Goal: Task Accomplishment & Management: Use online tool/utility

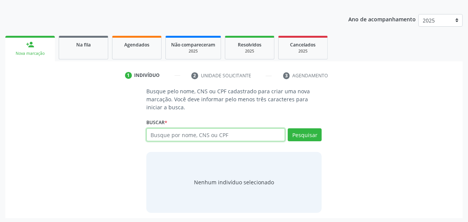
scroll to position [90, 0]
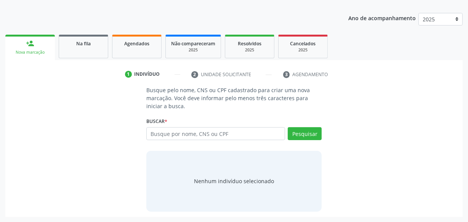
click at [147, 48] on link "Agendados" at bounding box center [137, 47] width 50 height 24
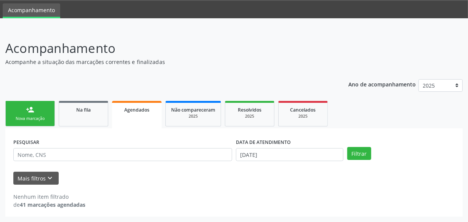
scroll to position [23, 0]
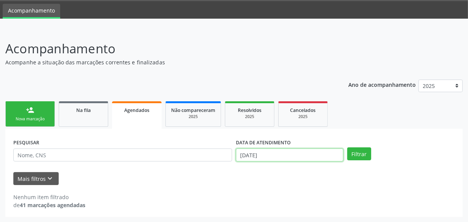
click at [286, 155] on body "Central de Marcação notifications [PERSON_NAME] Recepcionista da UBS  Configur…" at bounding box center [234, 88] width 468 height 222
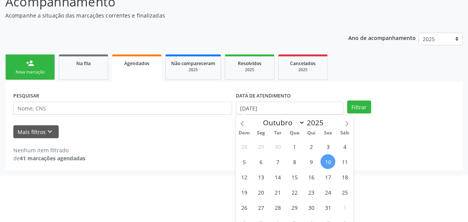
click at [286, 155] on div "28 29 30 1 2 3 4 5 6 7 8 9 10 11 12 13 14 15 16 17 18 19 20 21 22 23 24 25 26 2…" at bounding box center [294, 185] width 117 height 92
click at [325, 161] on span "10" at bounding box center [328, 161] width 15 height 15
type input "[DATE]"
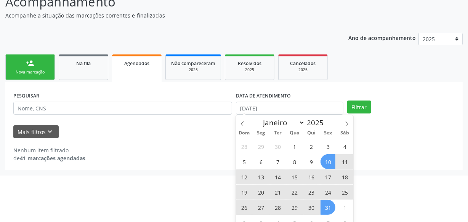
click at [327, 209] on span "31" at bounding box center [328, 207] width 15 height 15
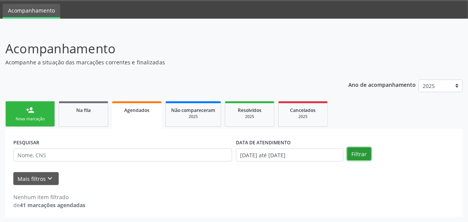
click at [354, 150] on button "Filtrar" at bounding box center [359, 154] width 24 height 13
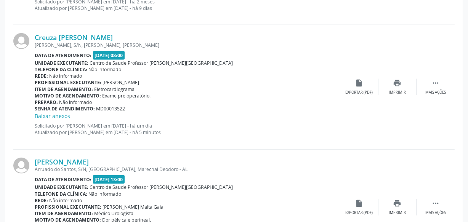
scroll to position [845, 0]
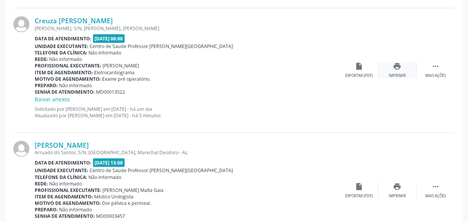
click at [401, 74] on div "Imprimir" at bounding box center [397, 75] width 17 height 5
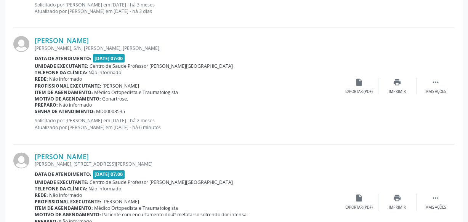
scroll to position [1192, 0]
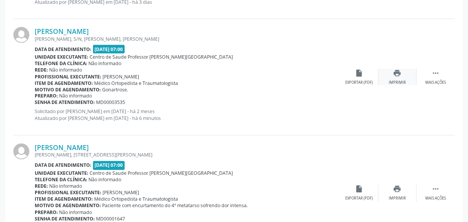
click at [394, 74] on icon "print" at bounding box center [398, 73] width 8 height 8
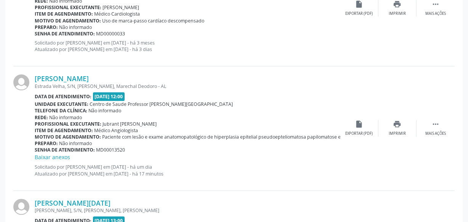
scroll to position [1747, 0]
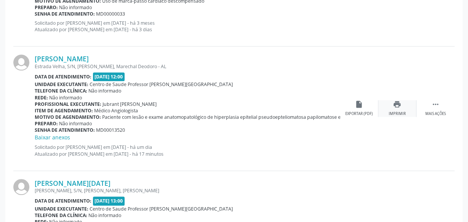
click at [394, 108] on div "print Imprimir" at bounding box center [398, 108] width 38 height 16
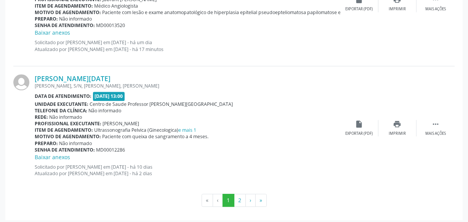
scroll to position [1853, 0]
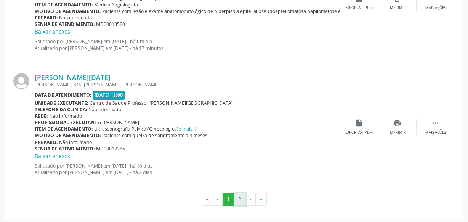
click at [238, 197] on button "2" at bounding box center [240, 199] width 12 height 13
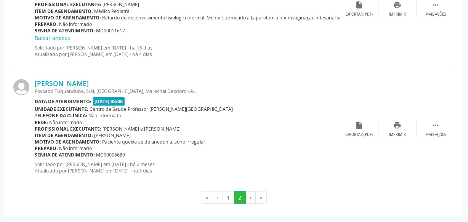
scroll to position [0, 0]
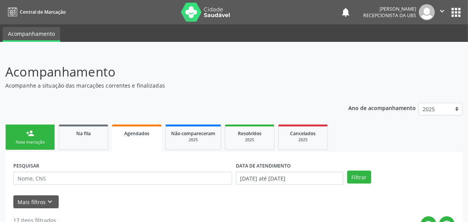
click at [84, 142] on link "Na fila" at bounding box center [84, 138] width 50 height 26
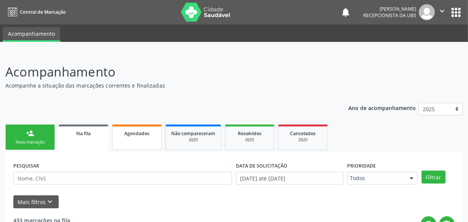
click at [129, 141] on link "Agendados" at bounding box center [137, 138] width 50 height 26
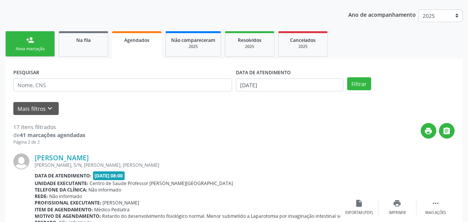
scroll to position [104, 0]
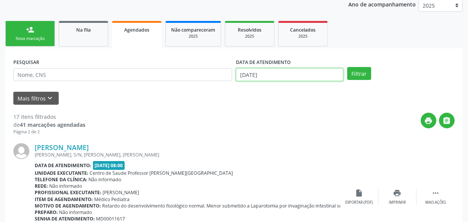
click at [293, 73] on input "[DATE]" at bounding box center [290, 74] width 108 height 13
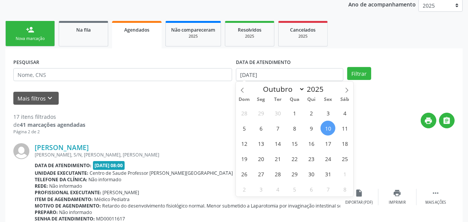
click at [329, 129] on span "10" at bounding box center [328, 128] width 15 height 15
type input "[DATE]"
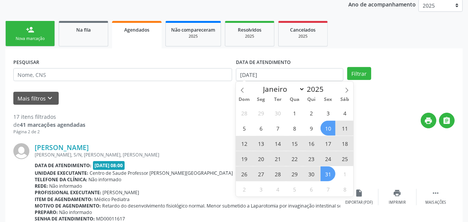
click at [328, 175] on span "31" at bounding box center [328, 174] width 15 height 15
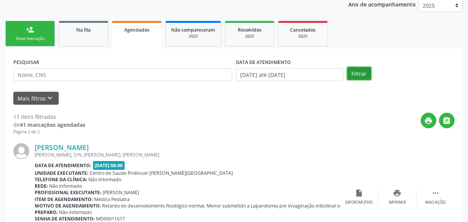
click at [358, 76] on button "Filtrar" at bounding box center [359, 73] width 24 height 13
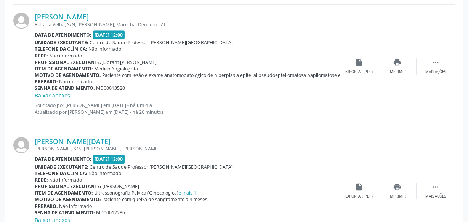
scroll to position [1853, 0]
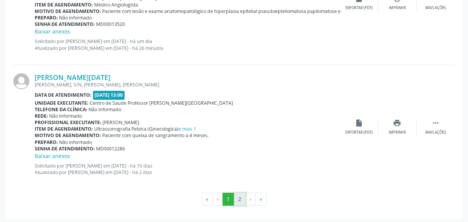
click at [238, 193] on button "2" at bounding box center [240, 199] width 12 height 13
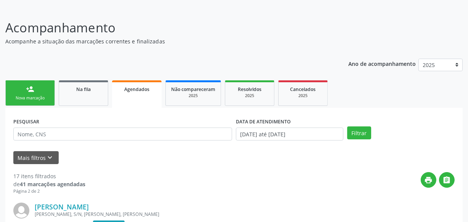
scroll to position [15, 0]
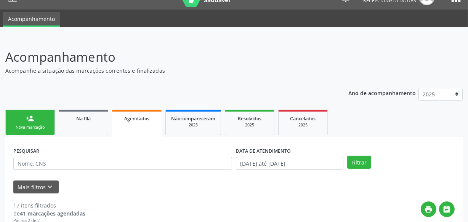
click at [29, 121] on div "person_add" at bounding box center [30, 118] width 8 height 8
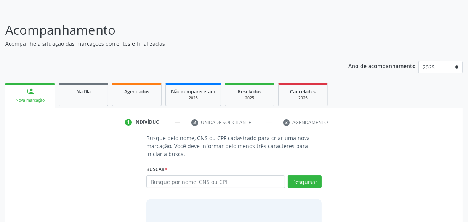
scroll to position [0, 0]
